Goal: Task Accomplishment & Management: Use online tool/utility

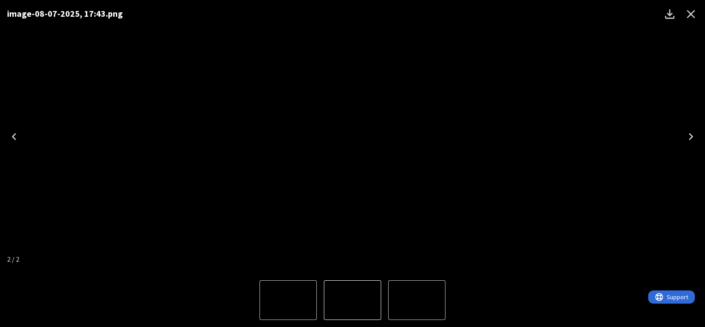
click at [529, 101] on div "image-08-07-2025, 17:43.png" at bounding box center [352, 136] width 705 height 273
click at [693, 16] on icon "Close" at bounding box center [691, 14] width 8 height 8
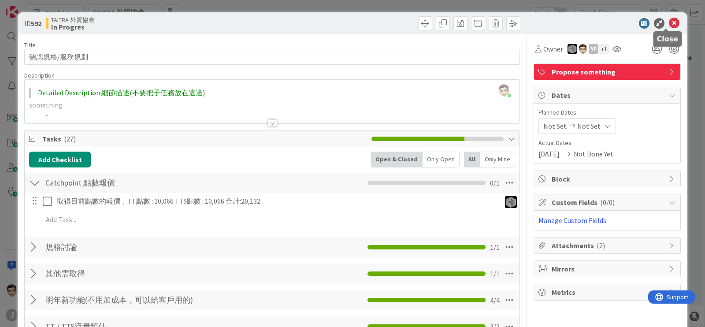
click at [671, 24] on icon at bounding box center [674, 23] width 11 height 11
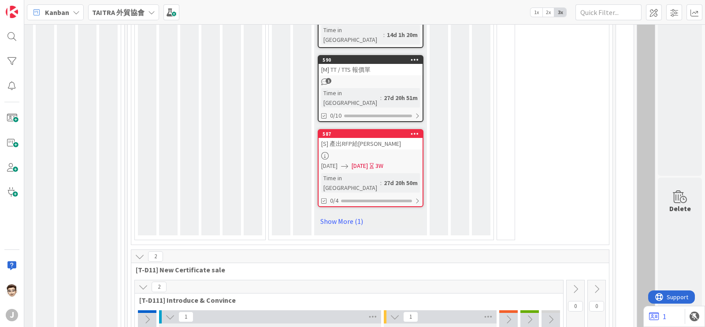
scroll to position [420, 252]
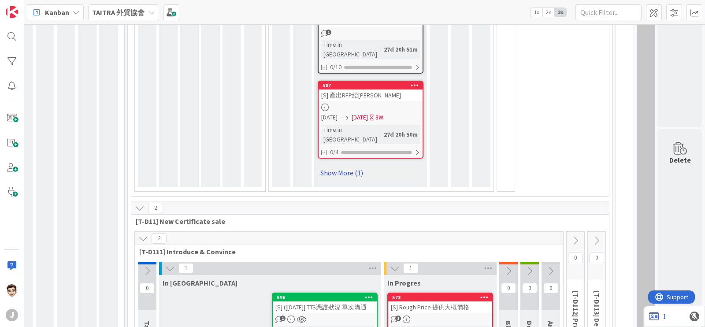
click at [344, 166] on link "Show More (1)" at bounding box center [371, 173] width 106 height 14
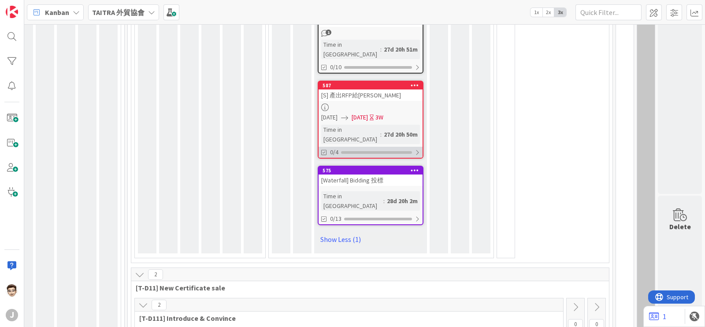
click at [390, 147] on div "0/4" at bounding box center [371, 152] width 104 height 11
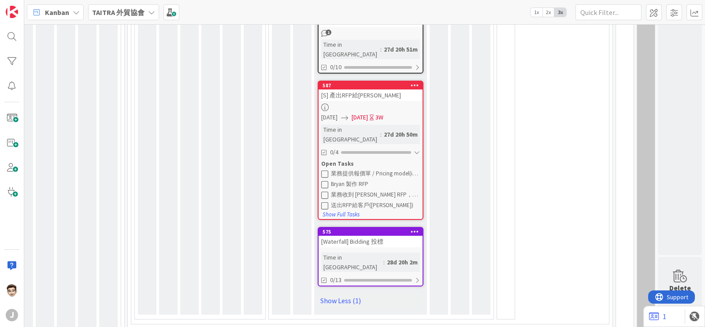
click at [368, 113] on span "[DATE]" at bounding box center [360, 117] width 16 height 9
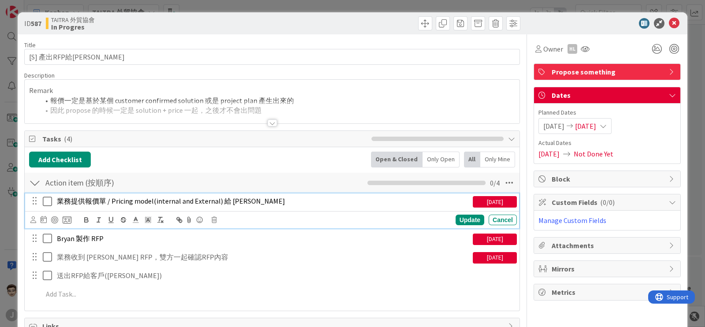
click at [46, 201] on icon at bounding box center [49, 201] width 13 height 11
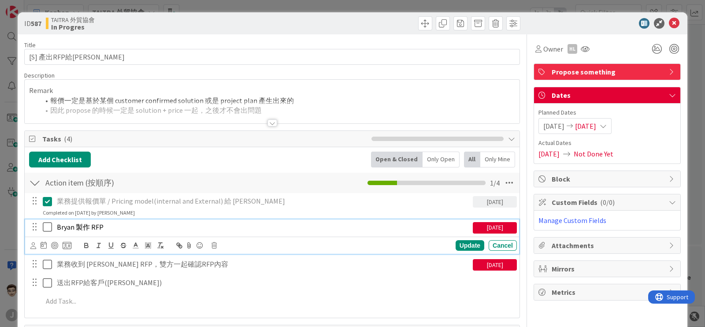
click at [45, 222] on icon at bounding box center [49, 227] width 13 height 11
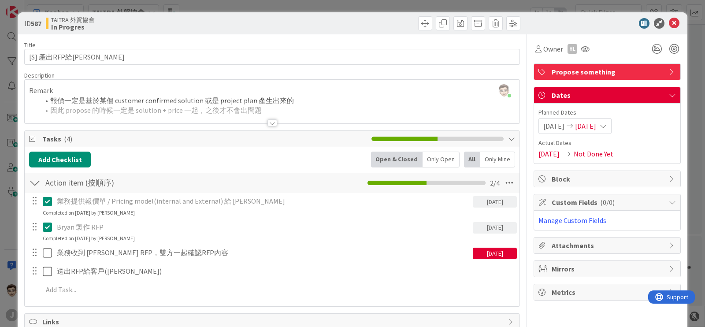
scroll to position [3, 0]
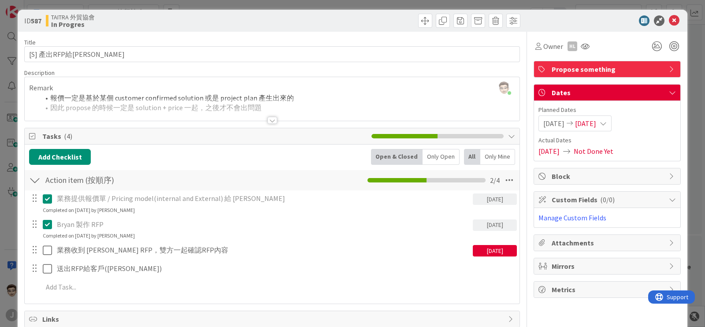
click at [607, 123] on icon at bounding box center [603, 123] width 7 height 7
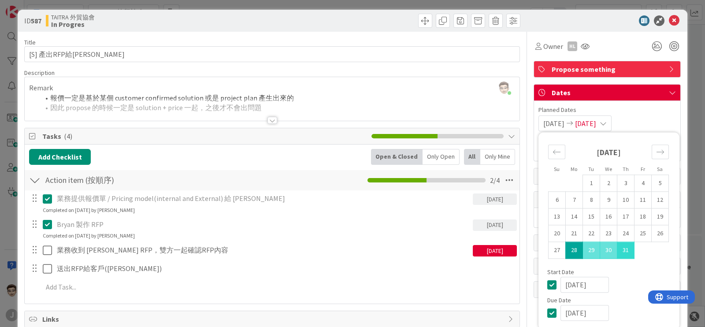
click at [621, 251] on td "31" at bounding box center [625, 250] width 17 height 17
click at [566, 253] on td "28" at bounding box center [574, 250] width 17 height 17
type input "[DATE]"
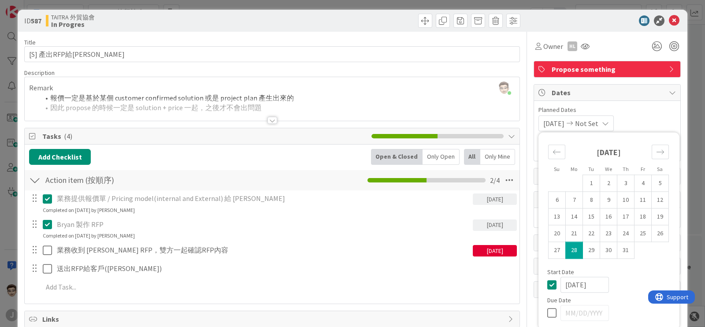
click at [599, 126] on span "Not Set" at bounding box center [586, 123] width 23 height 11
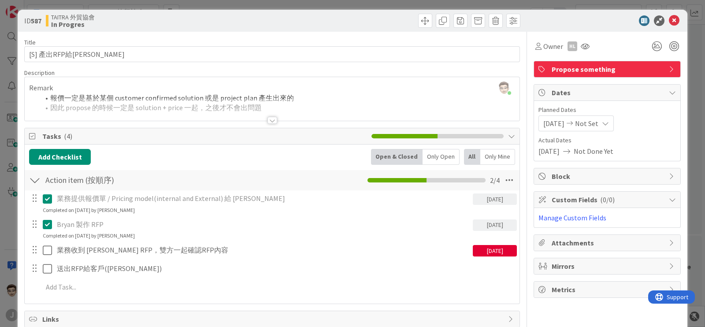
click at [599, 126] on span "Not Set" at bounding box center [586, 123] width 23 height 11
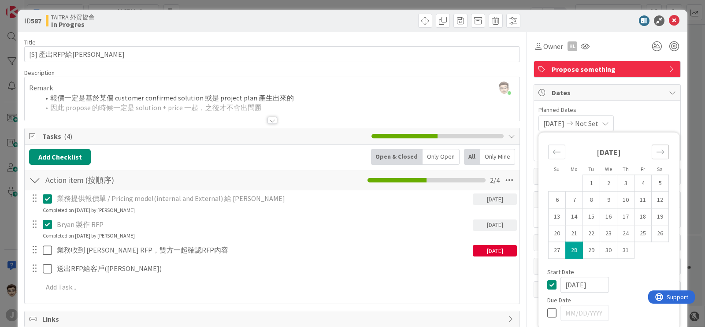
click at [656, 154] on icon "Move forward to switch to the next month." at bounding box center [660, 152] width 8 height 8
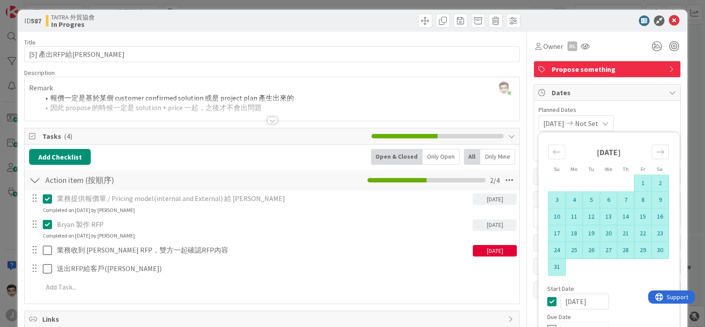
click at [550, 270] on td "31" at bounding box center [557, 267] width 17 height 17
type input "[DATE]"
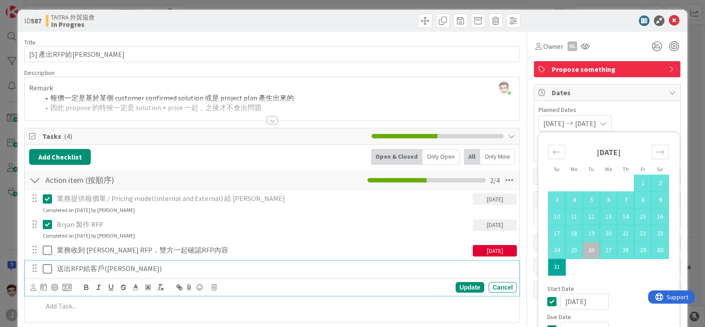
click at [428, 268] on p "送出RFP給客戶([PERSON_NAME])" at bounding box center [285, 269] width 457 height 10
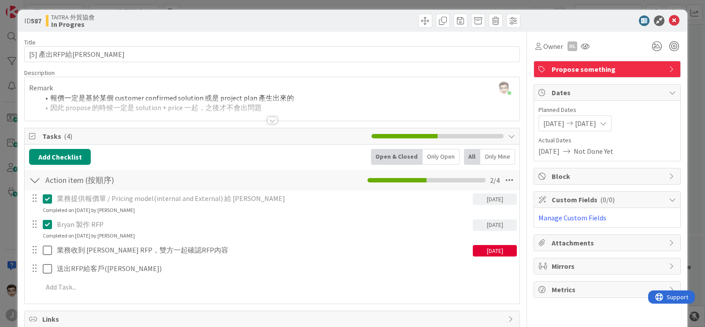
click at [312, 150] on div "Add Checklist Open & Closed Only Open All Only Mine" at bounding box center [272, 157] width 486 height 16
click at [269, 122] on div at bounding box center [273, 120] width 10 height 7
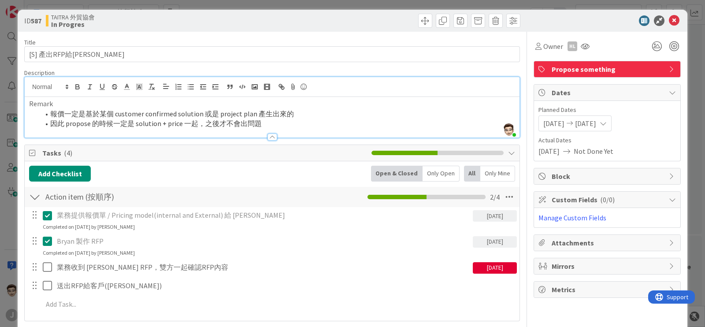
click at [267, 132] on div at bounding box center [272, 132] width 495 height 9
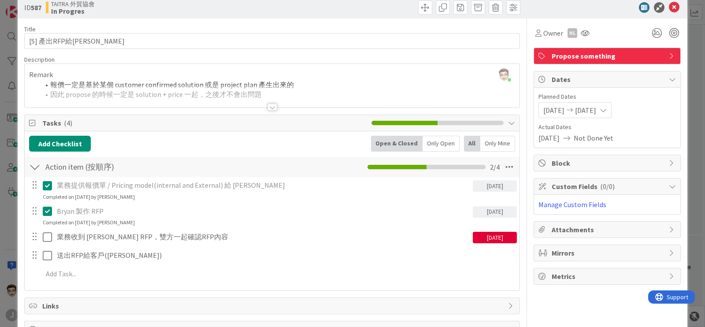
scroll to position [0, 0]
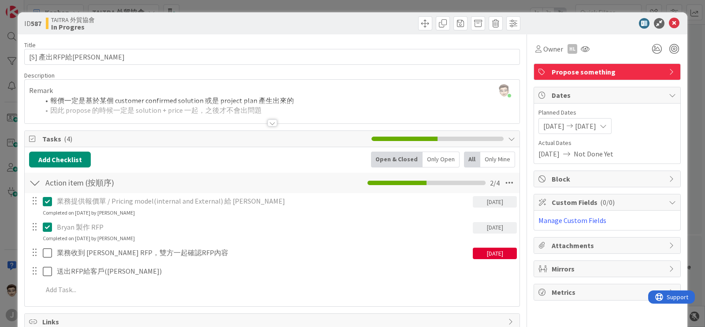
click at [268, 122] on div at bounding box center [273, 122] width 10 height 7
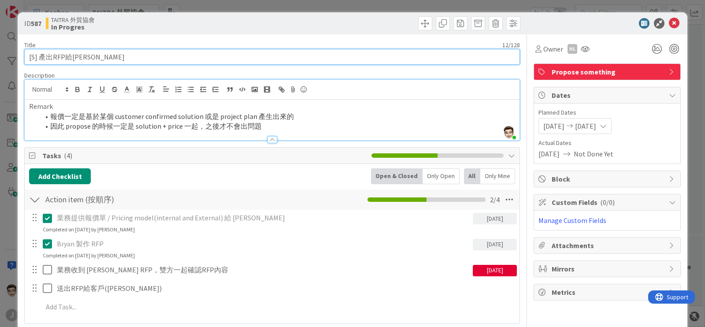
click at [348, 63] on input "[S] 產出RFP給[PERSON_NAME]" at bounding box center [272, 57] width 496 height 16
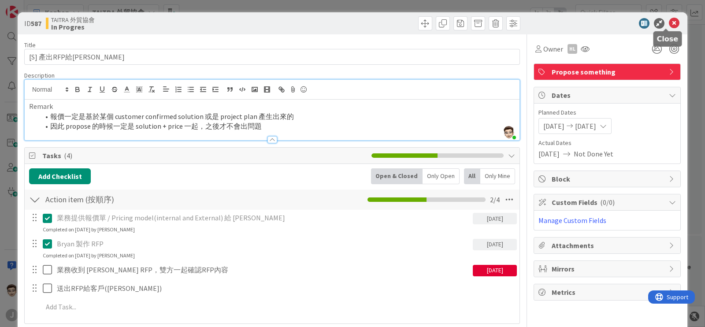
click at [669, 26] on icon at bounding box center [674, 23] width 11 height 11
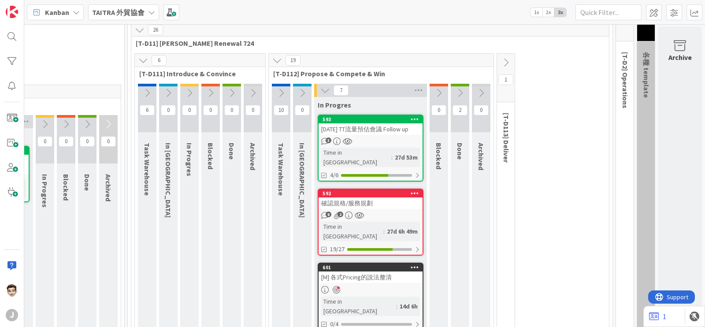
scroll to position [0, 252]
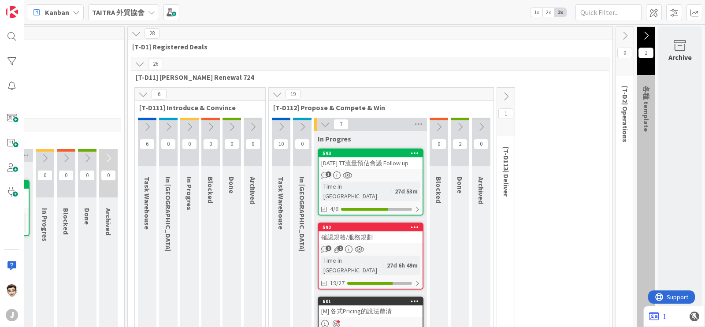
click at [138, 96] on icon at bounding box center [143, 94] width 10 height 10
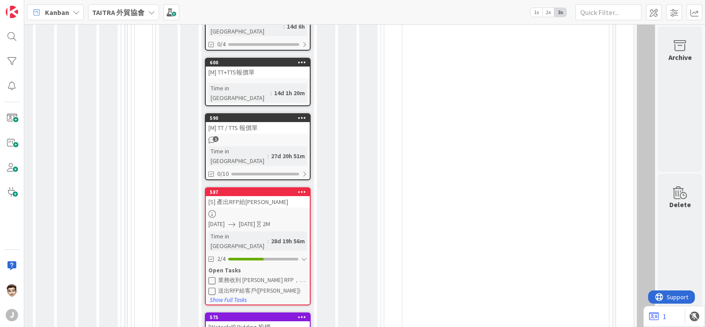
scroll to position [312, 252]
